Goal: Information Seeking & Learning: Learn about a topic

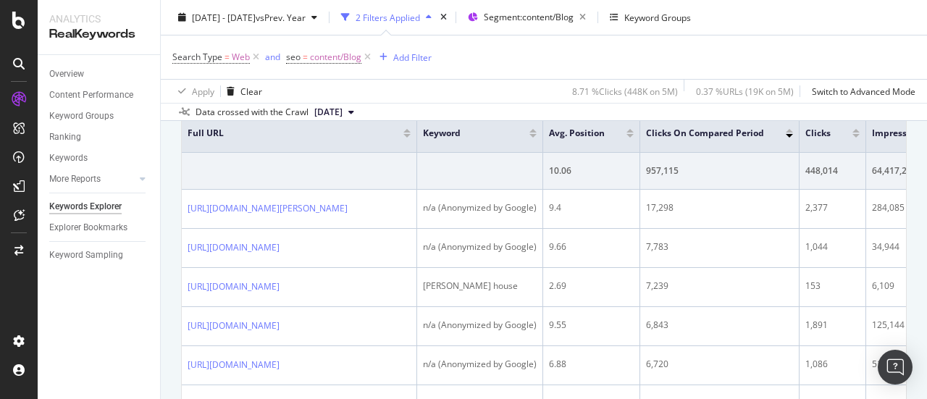
scroll to position [290, 0]
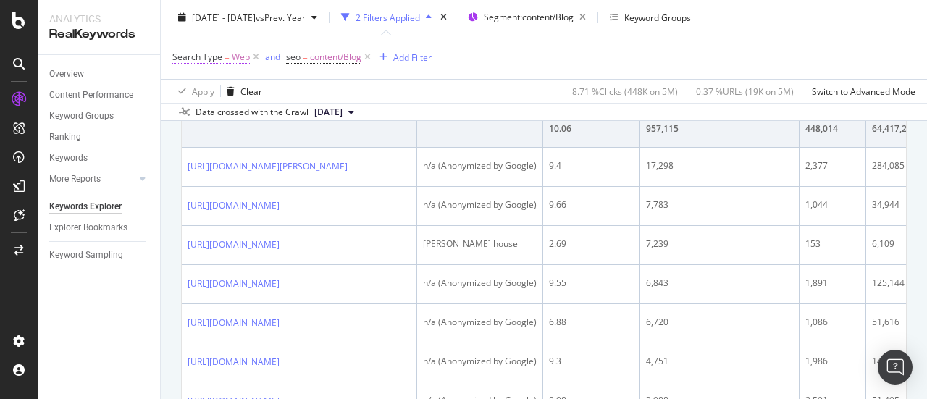
click at [232, 54] on span "Web" at bounding box center [241, 57] width 18 height 20
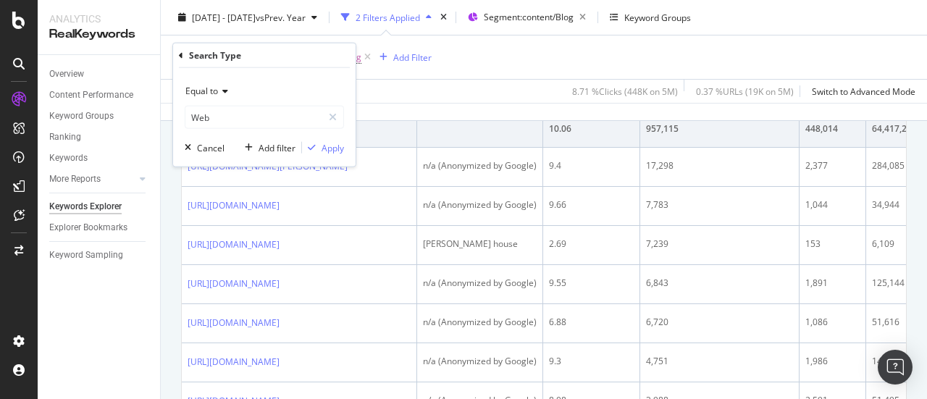
click at [232, 88] on div "Equal to" at bounding box center [264, 91] width 159 height 23
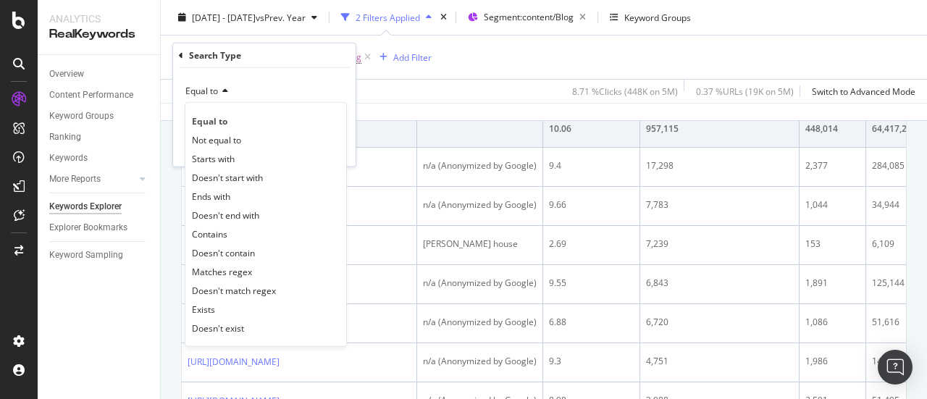
click at [264, 94] on div "Equal to" at bounding box center [264, 91] width 159 height 23
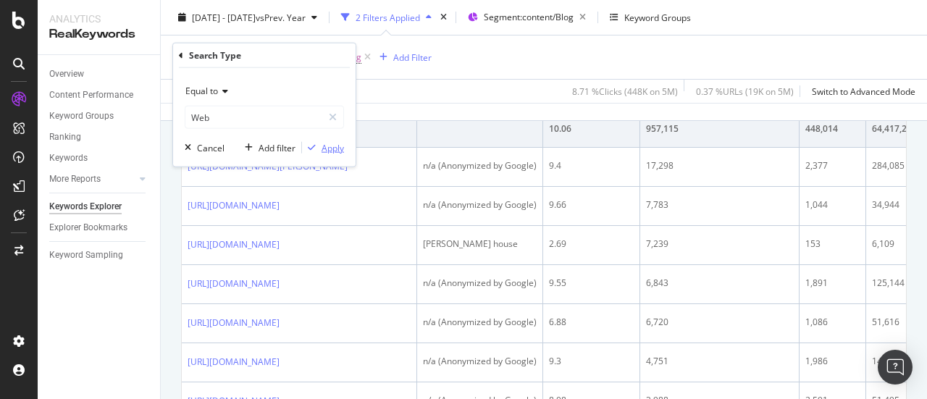
click at [333, 148] on div "Apply" at bounding box center [333, 147] width 22 height 12
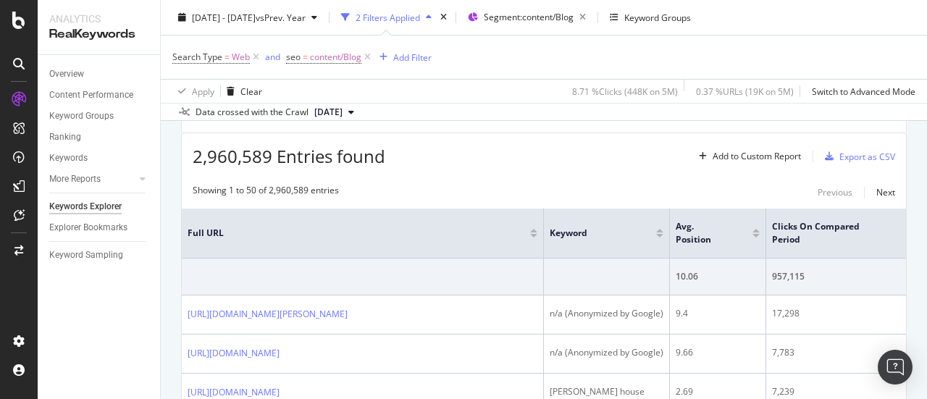
scroll to position [290, 0]
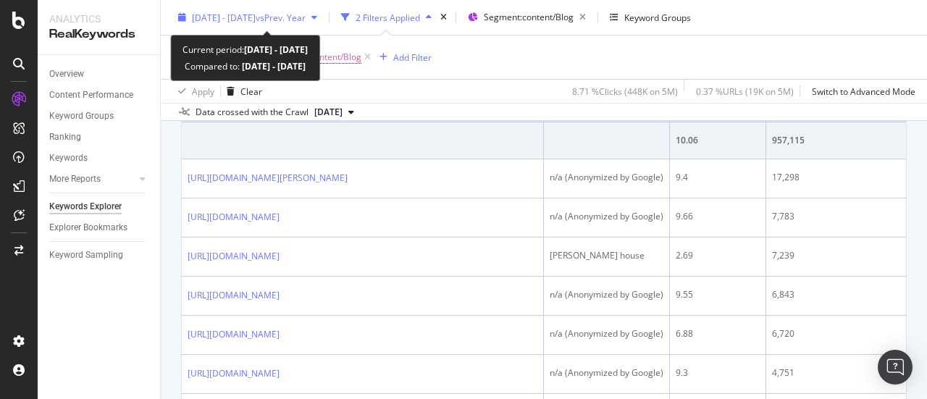
click at [256, 19] on span "[DATE] - [DATE]" at bounding box center [224, 17] width 64 height 12
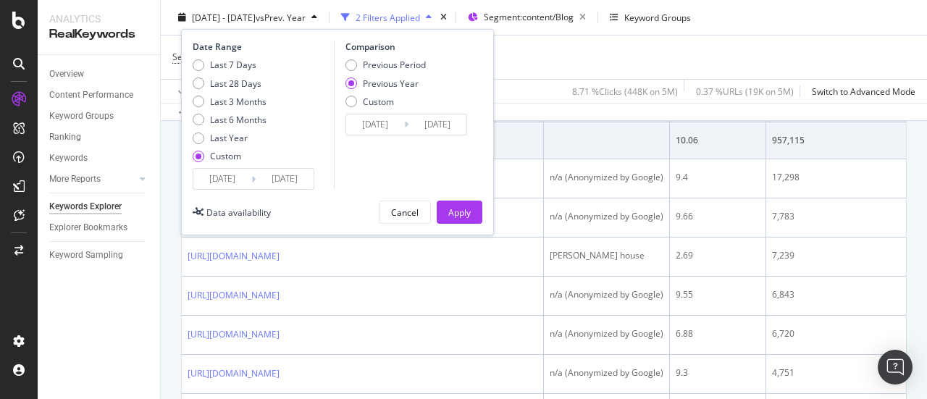
click at [236, 177] on input "[DATE]" at bounding box center [222, 179] width 58 height 20
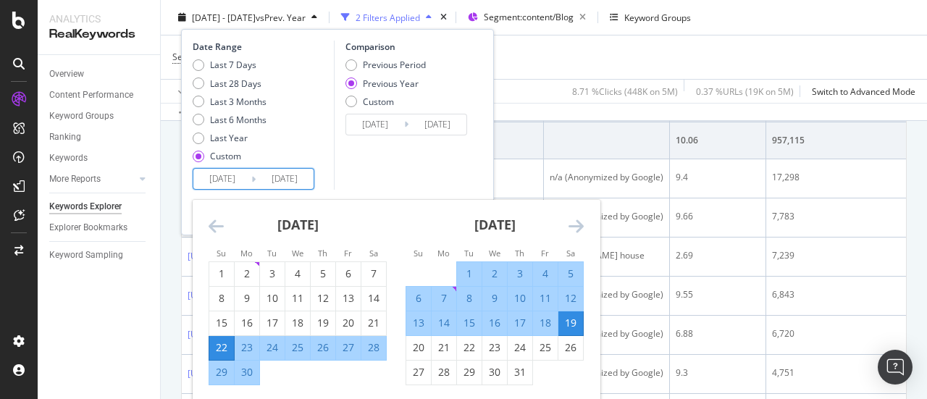
click at [472, 270] on div "1" at bounding box center [469, 273] width 25 height 14
type input "[DATE]"
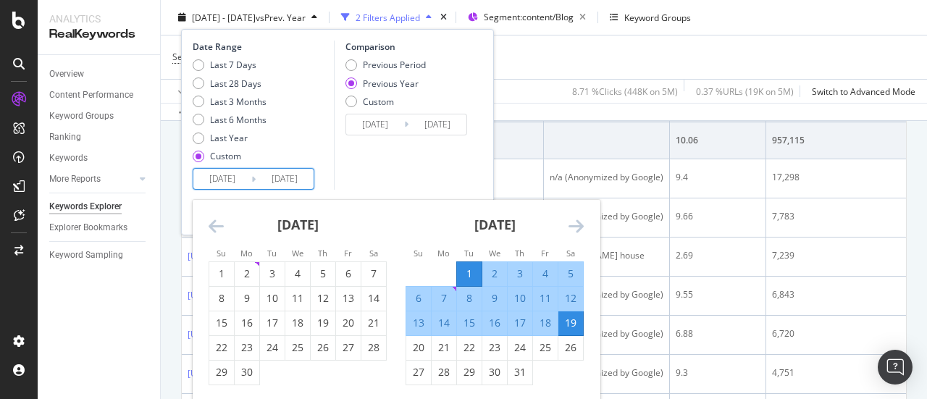
click at [576, 229] on icon "Move forward to switch to the next month." at bounding box center [575, 225] width 15 height 17
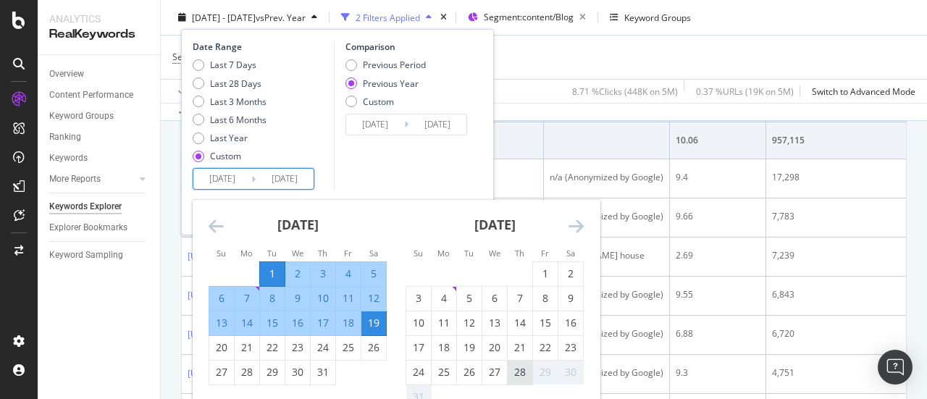
click at [524, 374] on div "28" at bounding box center [520, 372] width 25 height 14
type input "[DATE]"
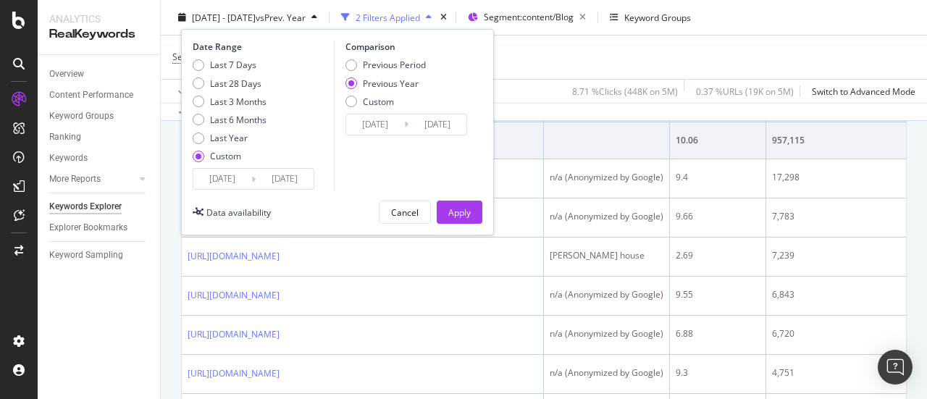
click at [378, 85] on div "Previous Year" at bounding box center [391, 83] width 56 height 12
click at [456, 218] on div "Apply" at bounding box center [459, 212] width 22 height 22
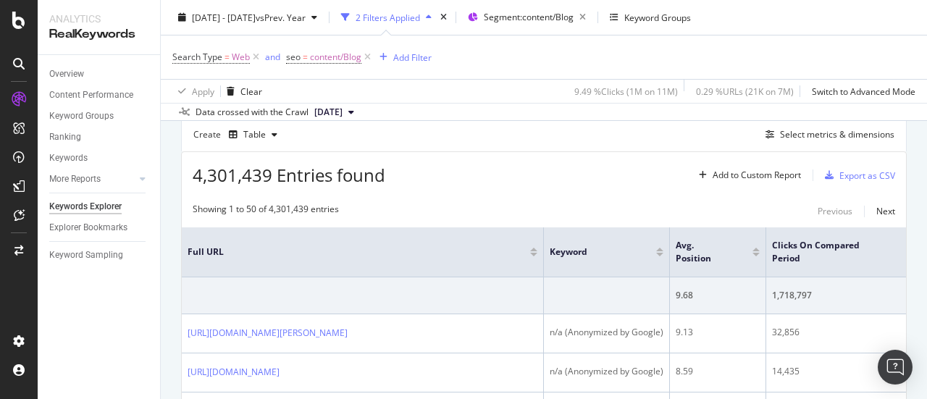
scroll to position [72, 0]
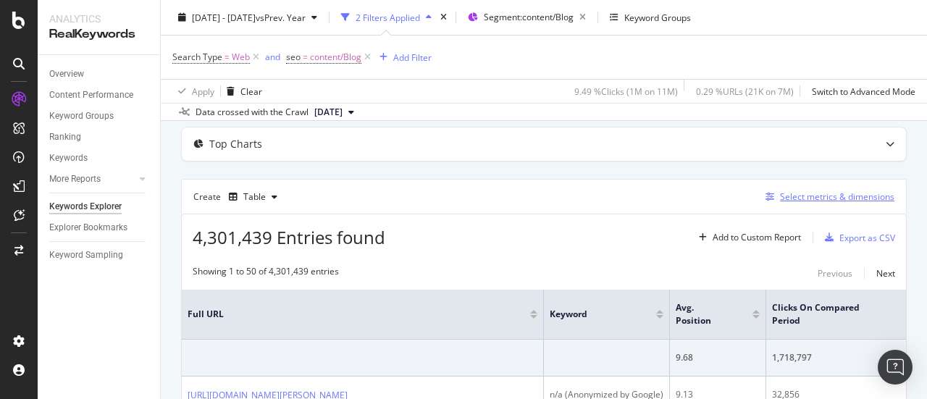
click at [823, 195] on div "Select metrics & dimensions" at bounding box center [837, 196] width 114 height 12
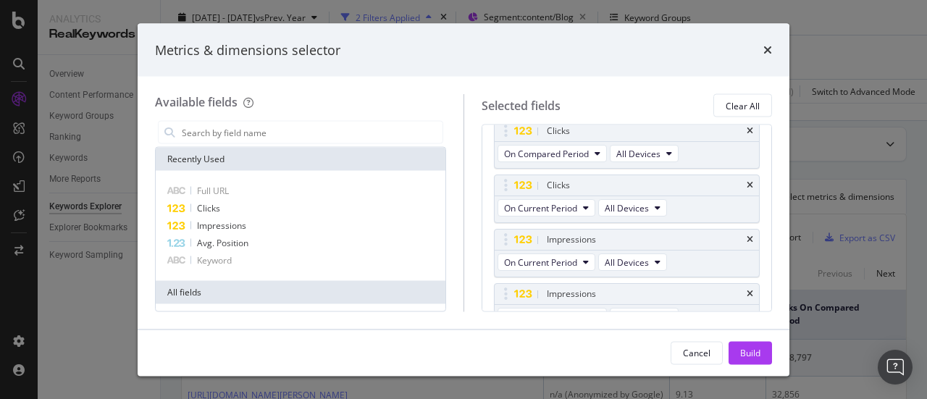
scroll to position [217, 0]
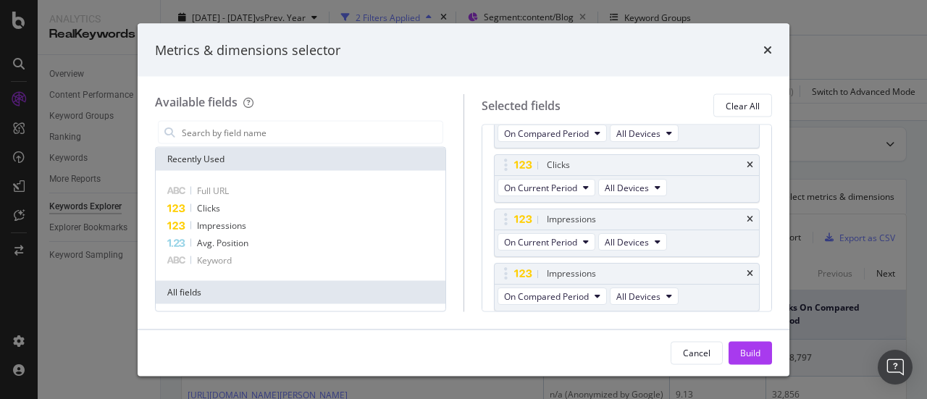
click at [747, 270] on icon "times" at bounding box center [750, 274] width 7 height 9
click at [747, 216] on icon "times" at bounding box center [750, 220] width 7 height 9
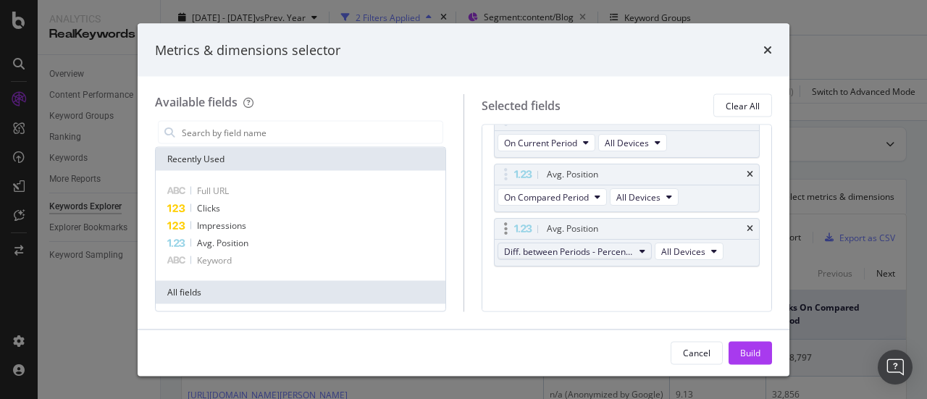
click at [615, 245] on span "Diff. between Periods - Percentage" at bounding box center [569, 251] width 130 height 12
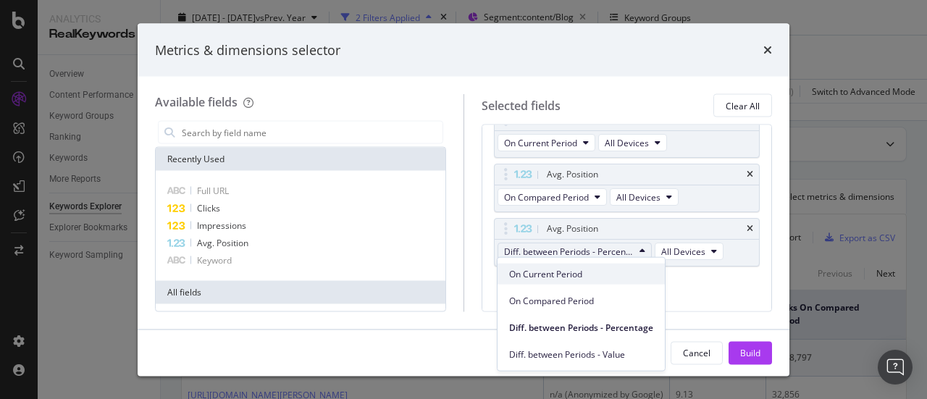
click at [582, 272] on span "On Current Period" at bounding box center [581, 273] width 144 height 13
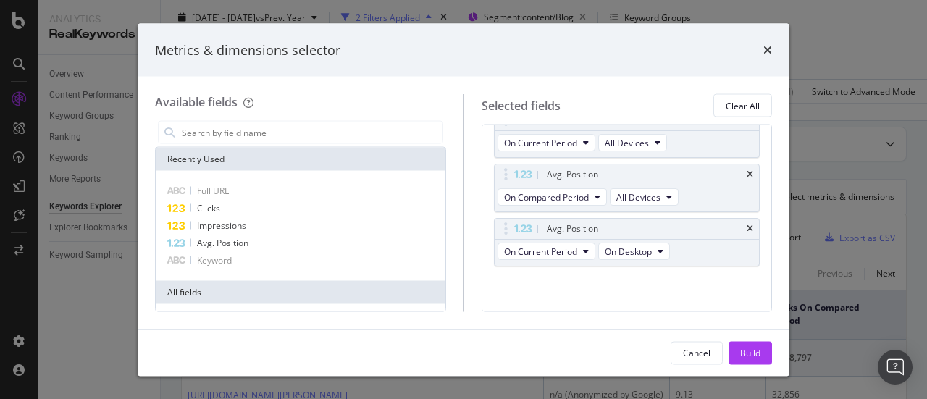
scroll to position [190, 0]
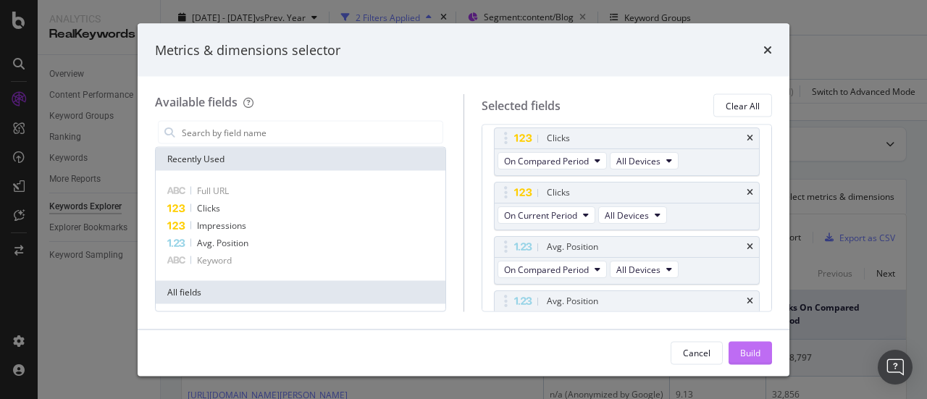
click at [746, 356] on div "Build" at bounding box center [750, 352] width 20 height 12
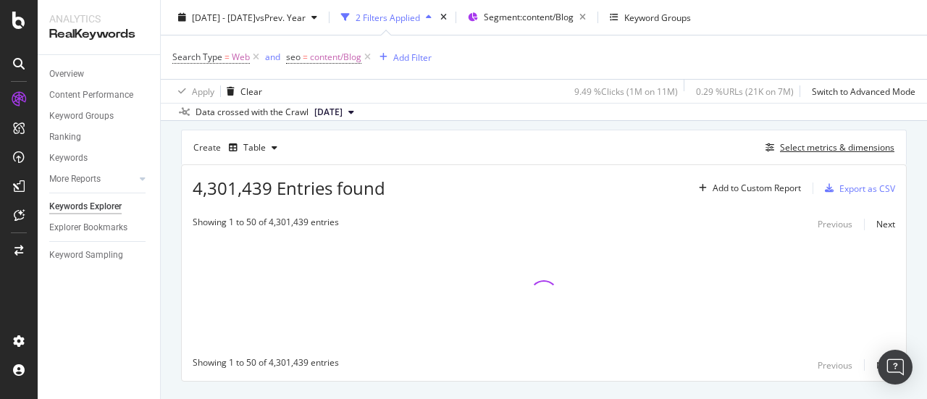
scroll to position [145, 0]
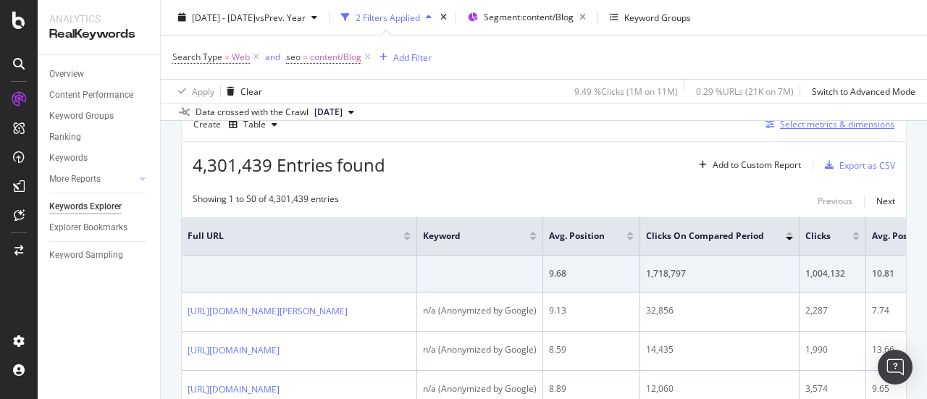
click at [849, 125] on div "Select metrics & dimensions" at bounding box center [837, 124] width 114 height 12
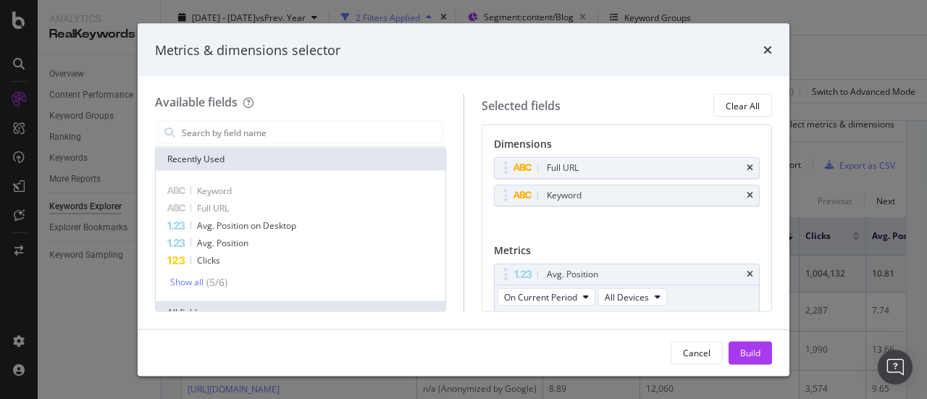
drag, startPoint x: 736, startPoint y: 194, endPoint x: 747, endPoint y: 198, distance: 11.4
click at [747, 194] on icon "times" at bounding box center [750, 195] width 7 height 9
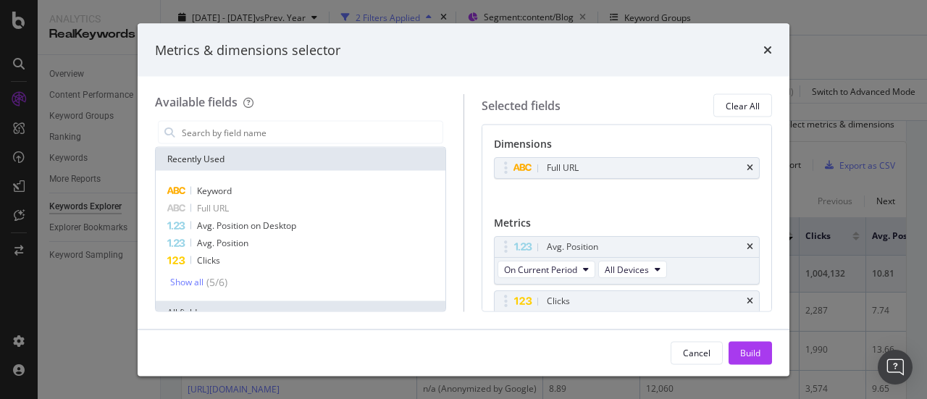
click at [744, 340] on div "Cancel Build" at bounding box center [464, 352] width 652 height 46
click at [746, 357] on div "Build" at bounding box center [750, 352] width 20 height 12
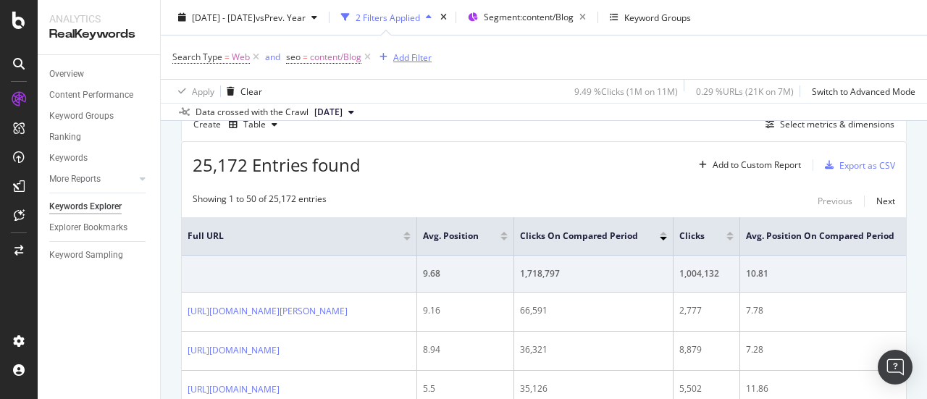
click at [400, 49] on div "Add Filter" at bounding box center [403, 57] width 58 height 16
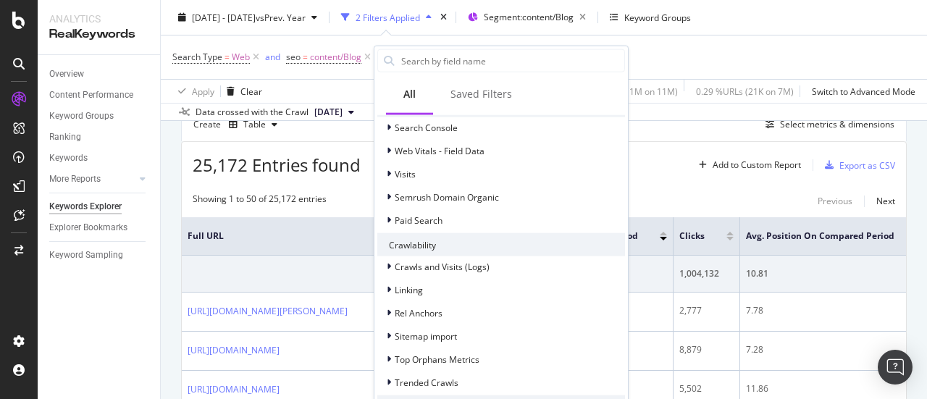
scroll to position [434, 0]
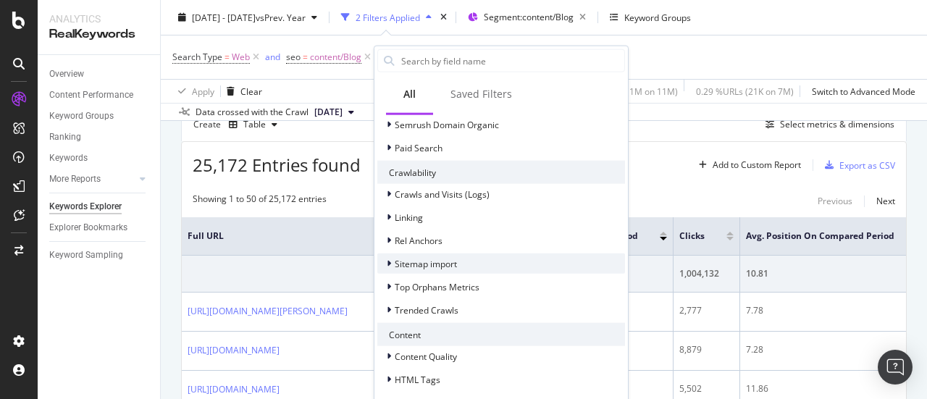
click at [463, 266] on div "Sitemap import" at bounding box center [501, 263] width 248 height 20
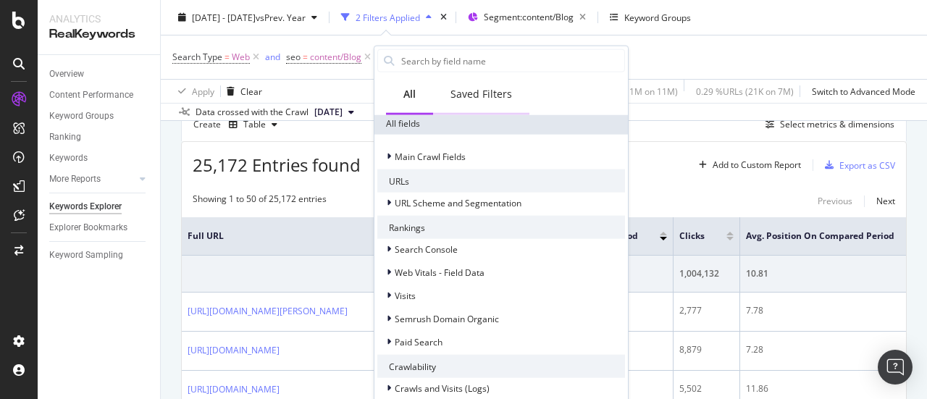
scroll to position [217, 0]
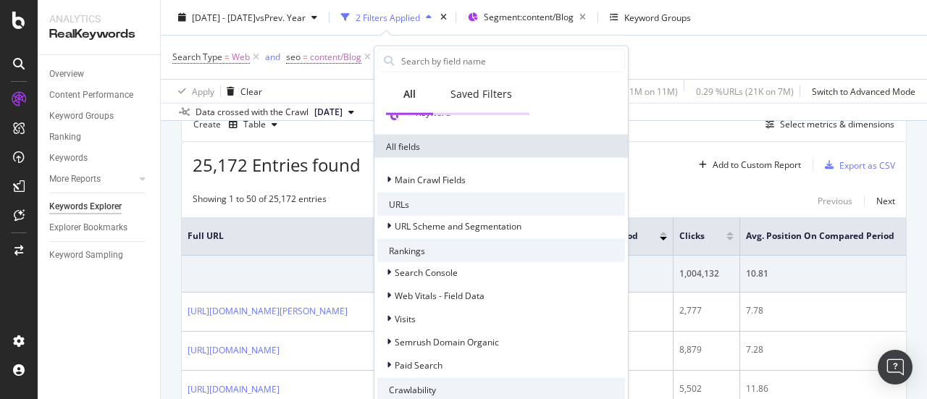
click at [472, 80] on div "Saved Filters" at bounding box center [481, 95] width 96 height 40
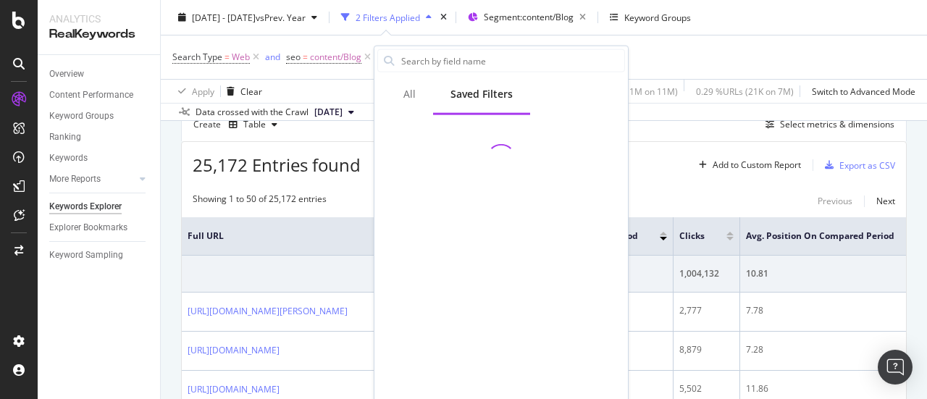
scroll to position [0, 0]
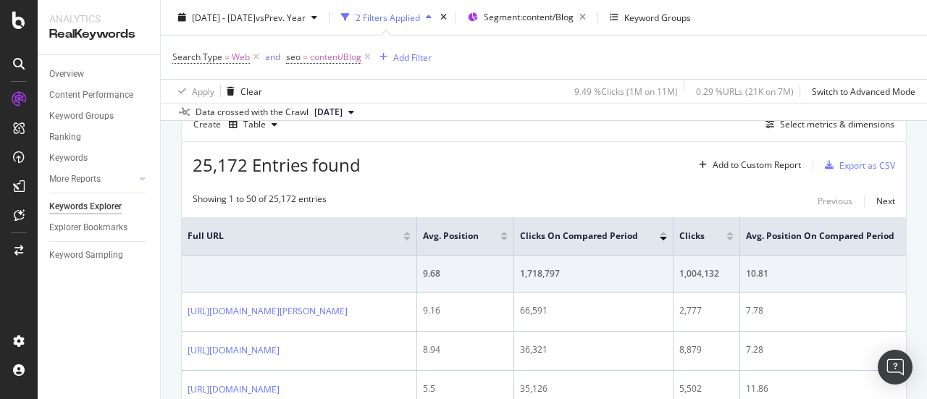
click at [671, 60] on div "Search Type = Web and seo = content/Blog Add Filter" at bounding box center [543, 56] width 743 height 43
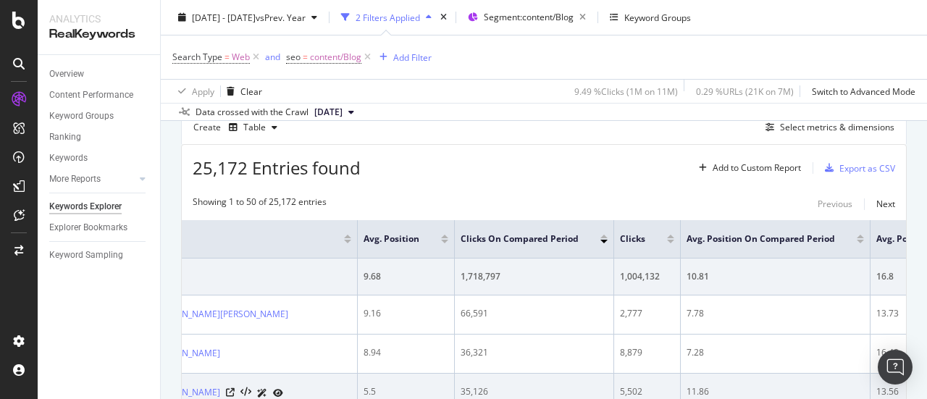
scroll to position [0, 58]
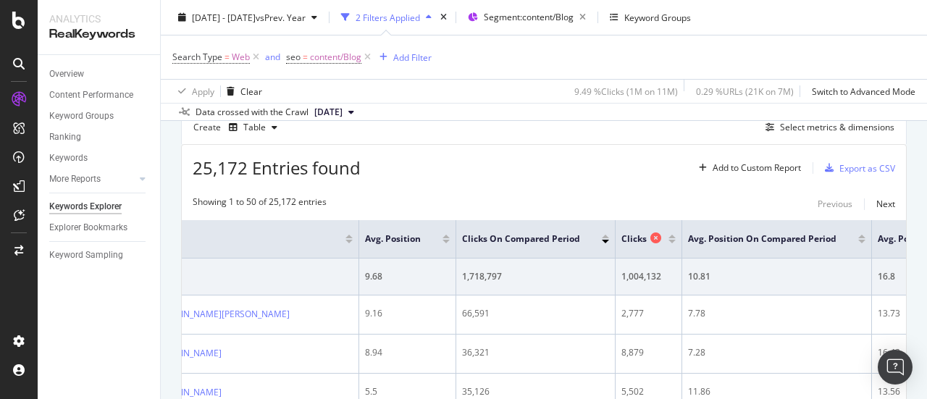
click at [647, 236] on span "Clicks" at bounding box center [633, 238] width 25 height 13
click at [676, 241] on div at bounding box center [671, 242] width 7 height 4
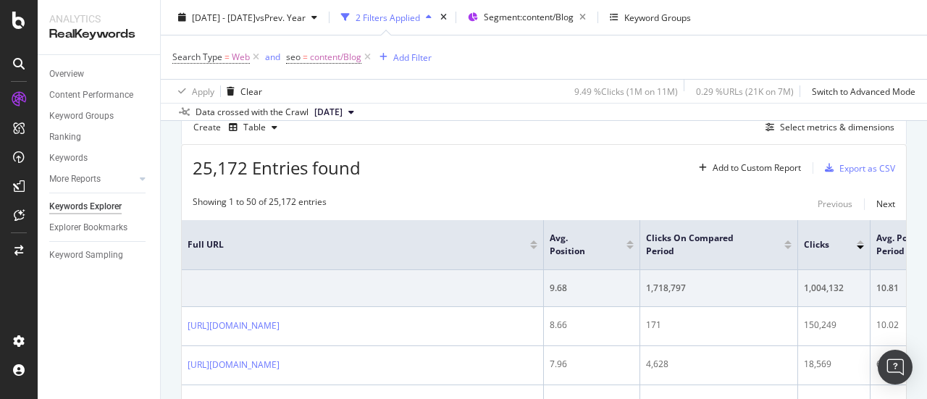
click at [860, 240] on div at bounding box center [860, 242] width 7 height 4
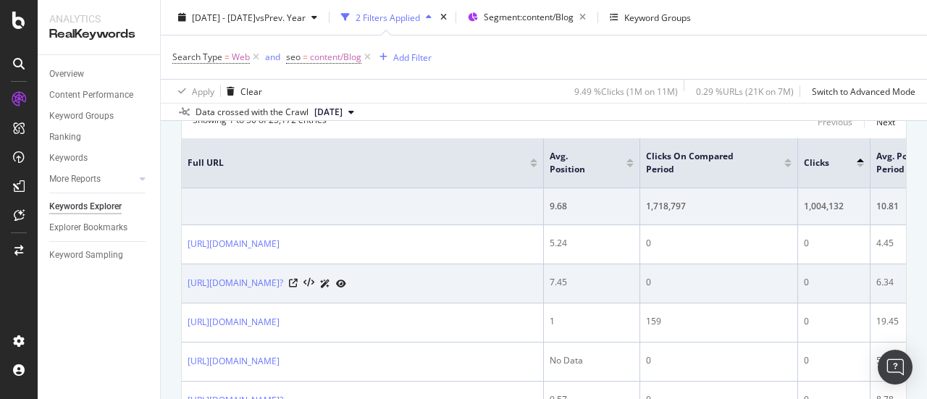
scroll to position [142, 0]
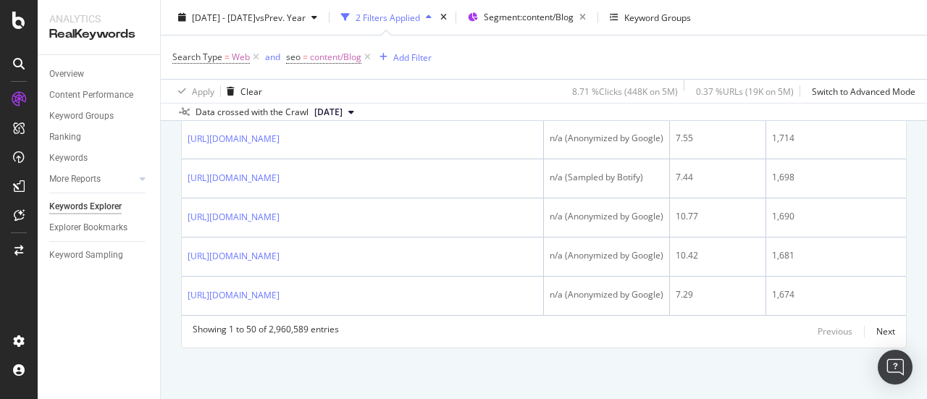
scroll to position [2168, 0]
click at [407, 51] on div "Add Filter" at bounding box center [412, 57] width 38 height 12
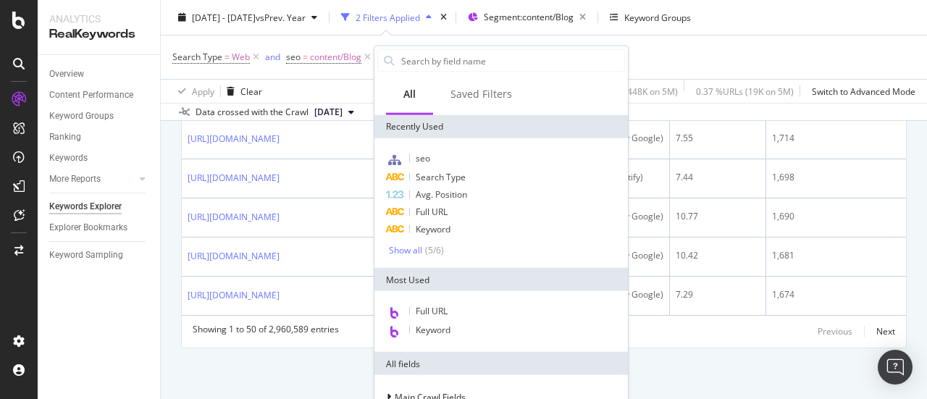
click at [414, 19] on div "2 Filters Applied" at bounding box center [388, 17] width 64 height 12
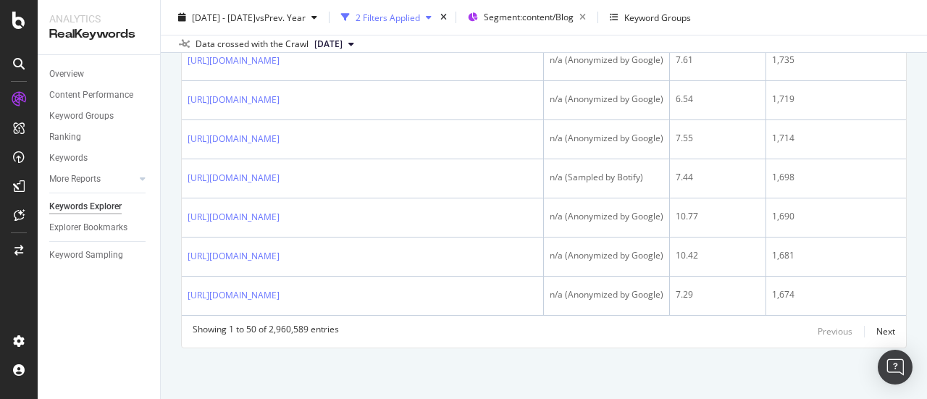
click at [437, 19] on div "button" at bounding box center [428, 17] width 17 height 9
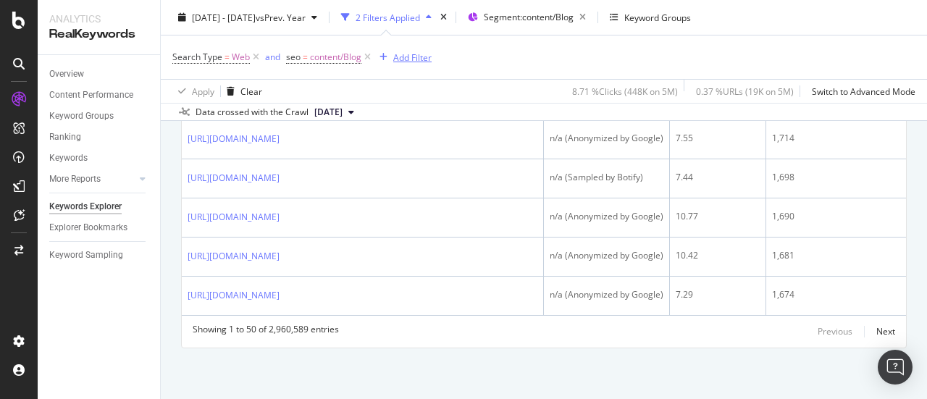
click at [406, 60] on div "Add Filter" at bounding box center [412, 57] width 38 height 12
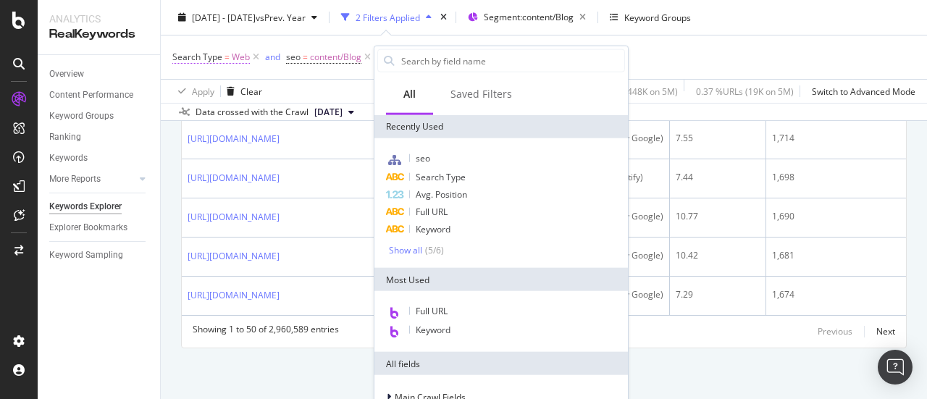
click at [235, 56] on span "Web" at bounding box center [241, 57] width 18 height 20
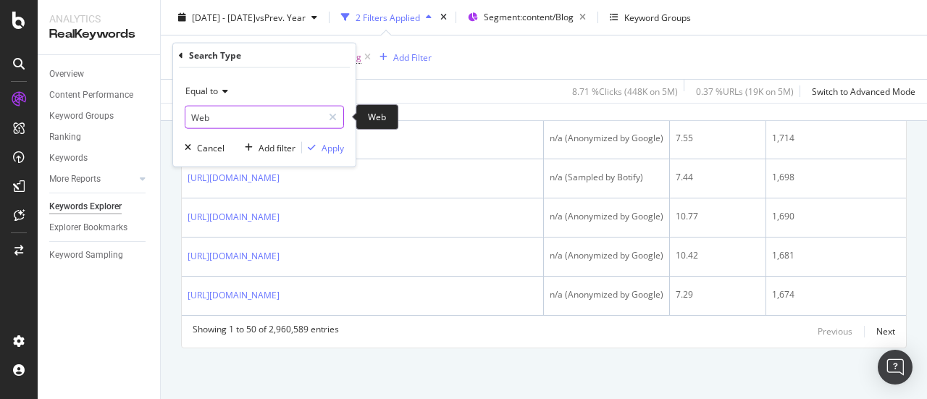
click at [238, 109] on input "Web" at bounding box center [253, 117] width 137 height 23
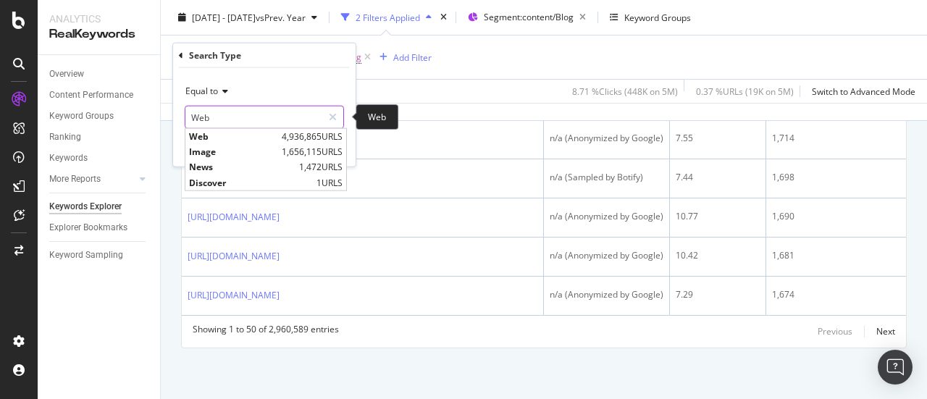
click at [242, 114] on input "Web" at bounding box center [253, 117] width 137 height 23
click at [222, 93] on icon at bounding box center [223, 91] width 10 height 9
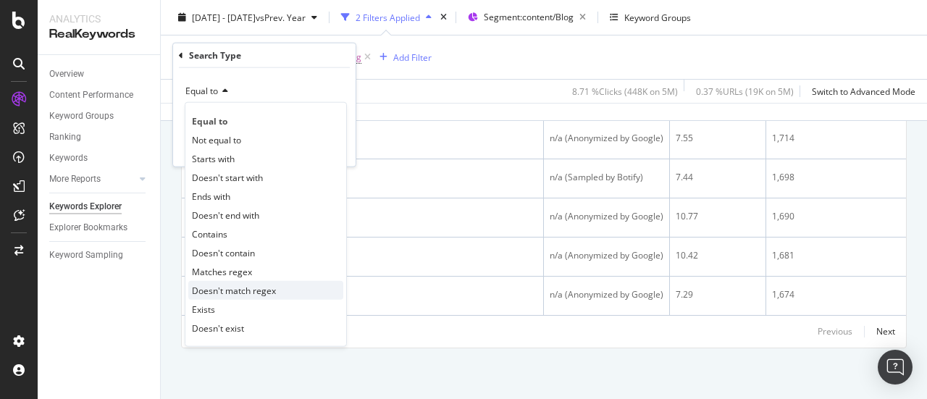
click at [239, 285] on span "Doesn't match regex" at bounding box center [234, 290] width 84 height 12
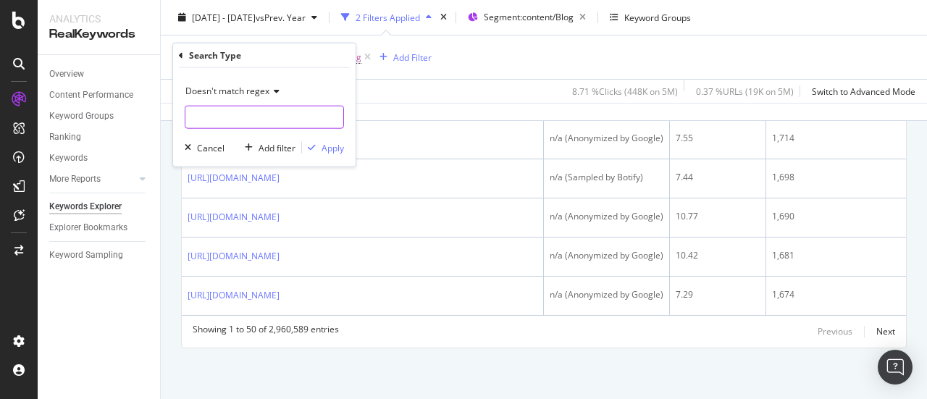
click at [240, 111] on input "text" at bounding box center [264, 117] width 158 height 23
type input "sitemap.painting.xml"
click at [323, 148] on div "Apply" at bounding box center [333, 147] width 22 height 12
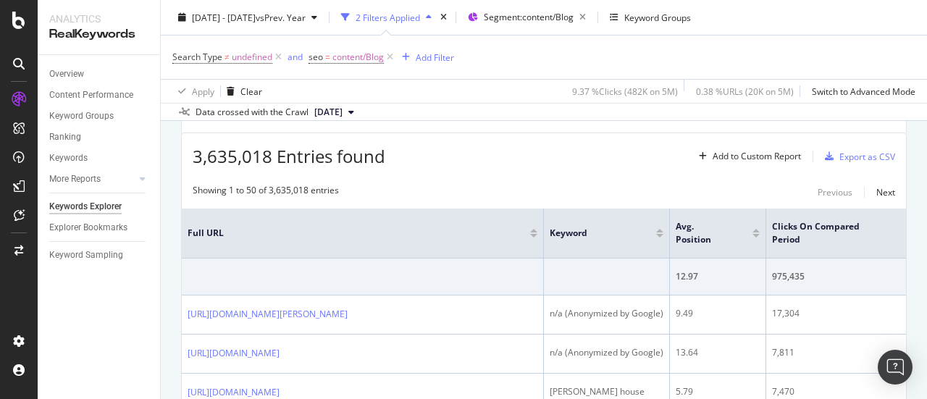
scroll to position [2168, 0]
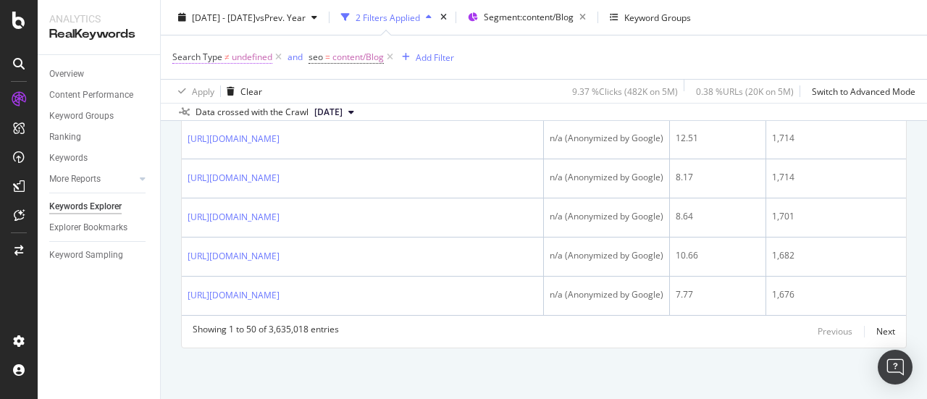
click at [252, 62] on span "undefined" at bounding box center [252, 57] width 41 height 20
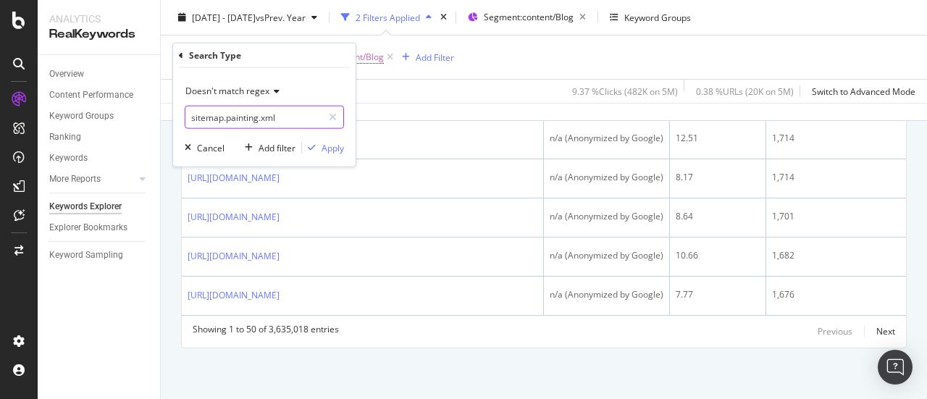
drag, startPoint x: 335, startPoint y: 114, endPoint x: 282, endPoint y: 114, distance: 52.1
click at [335, 114] on icon at bounding box center [333, 117] width 8 height 10
click at [252, 93] on span "Doesn't match regex" at bounding box center [227, 91] width 84 height 12
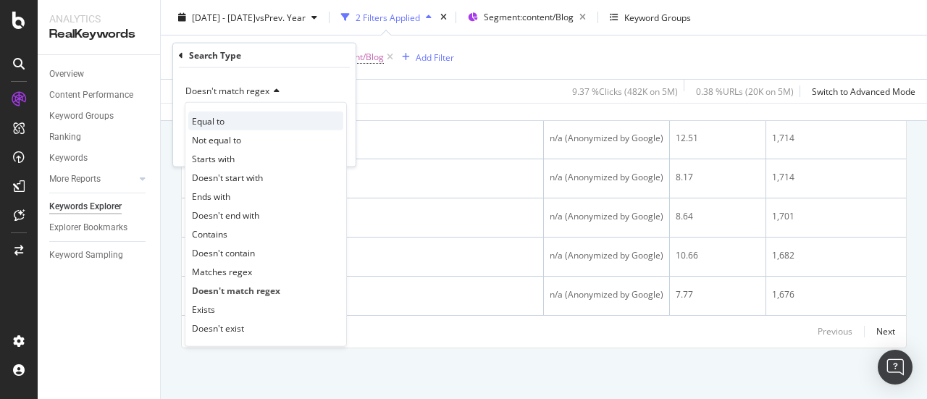
click at [229, 114] on div "Equal to" at bounding box center [265, 121] width 155 height 19
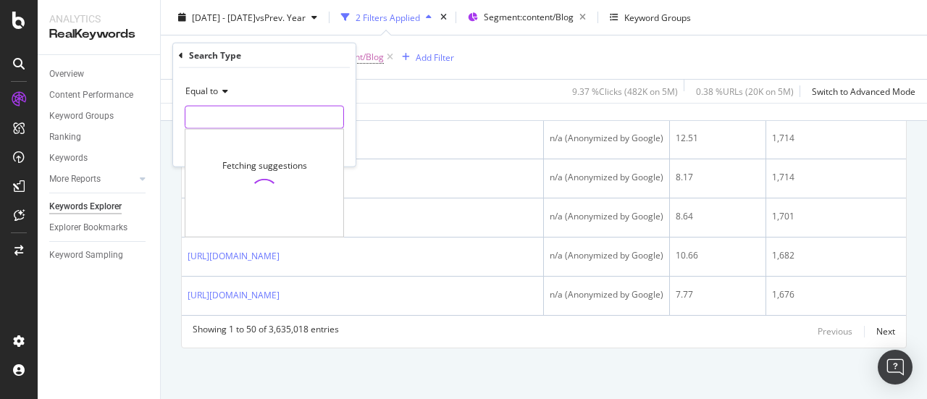
click at [238, 109] on input "text" at bounding box center [264, 117] width 158 height 23
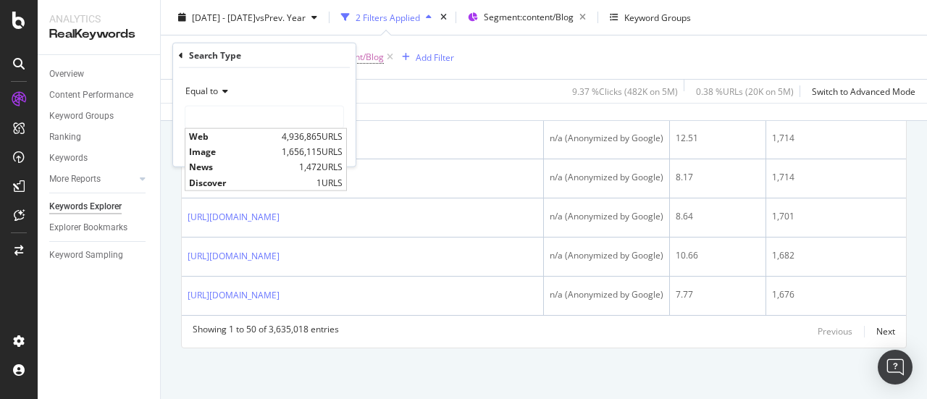
click at [240, 135] on span "Web" at bounding box center [233, 136] width 89 height 12
type input "Web"
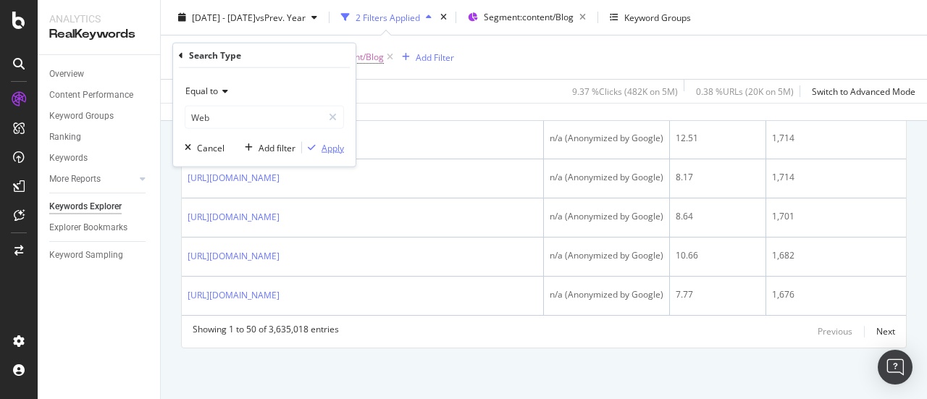
click at [337, 150] on div "Apply" at bounding box center [333, 147] width 22 height 12
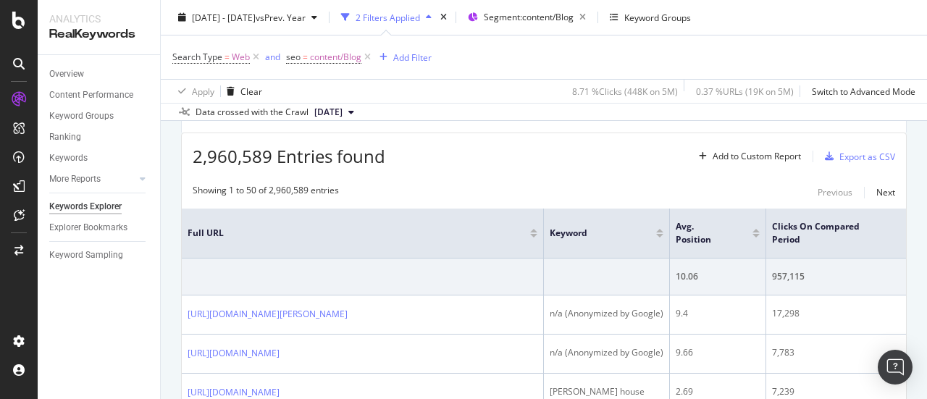
scroll to position [2168, 0]
